Goal: Information Seeking & Learning: Learn about a topic

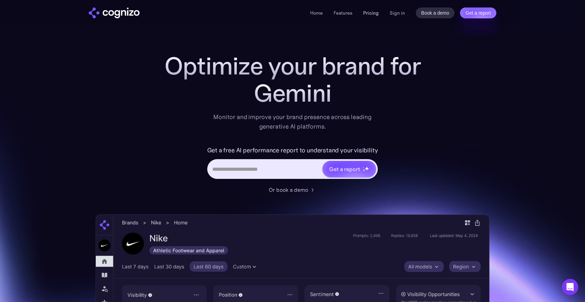
click at [375, 10] on link "Pricing" at bounding box center [371, 13] width 16 height 6
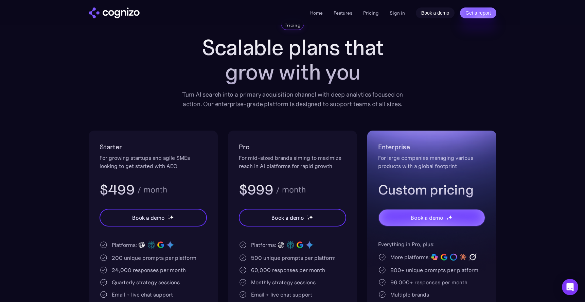
scroll to position [8, 0]
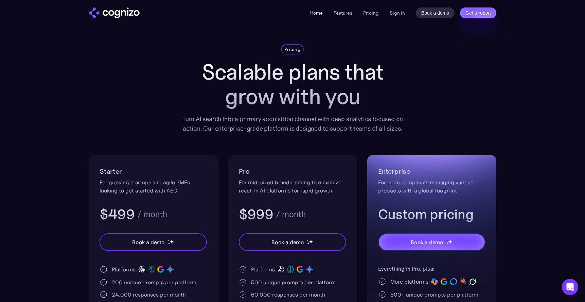
click at [314, 14] on link "Home" at bounding box center [316, 13] width 13 height 6
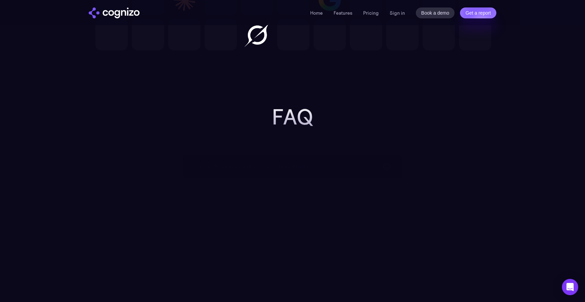
scroll to position [2350, 0]
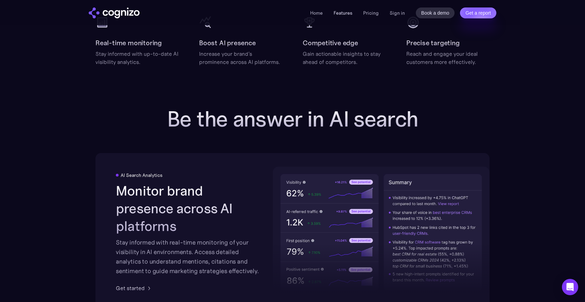
click at [349, 11] on link "Features" at bounding box center [343, 13] width 19 height 6
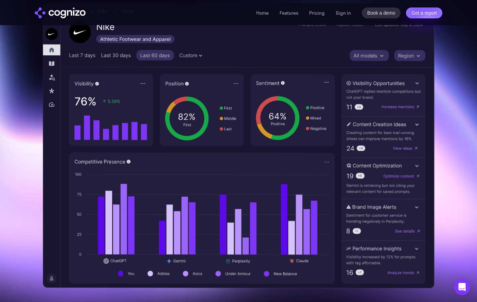
scroll to position [210, 0]
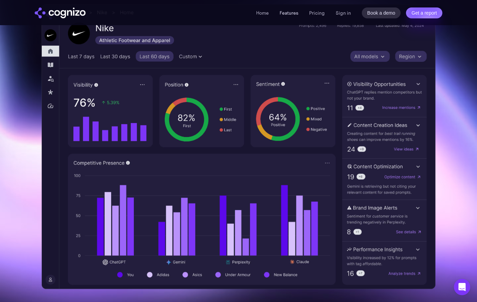
click at [291, 11] on link "Features" at bounding box center [289, 13] width 19 height 6
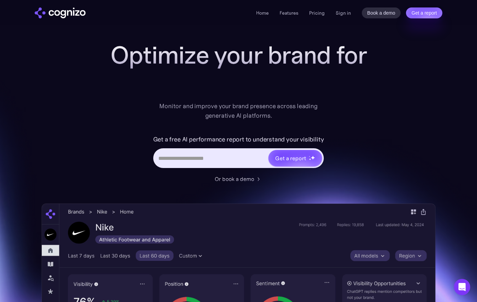
scroll to position [0, 0]
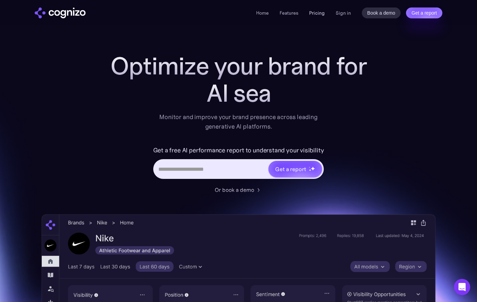
click at [317, 13] on link "Pricing" at bounding box center [317, 13] width 16 height 6
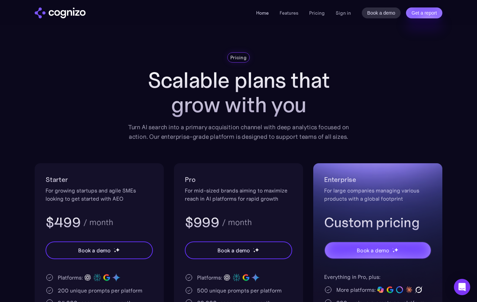
click at [267, 11] on link "Home" at bounding box center [262, 13] width 13 height 6
